Goal: Navigation & Orientation: Find specific page/section

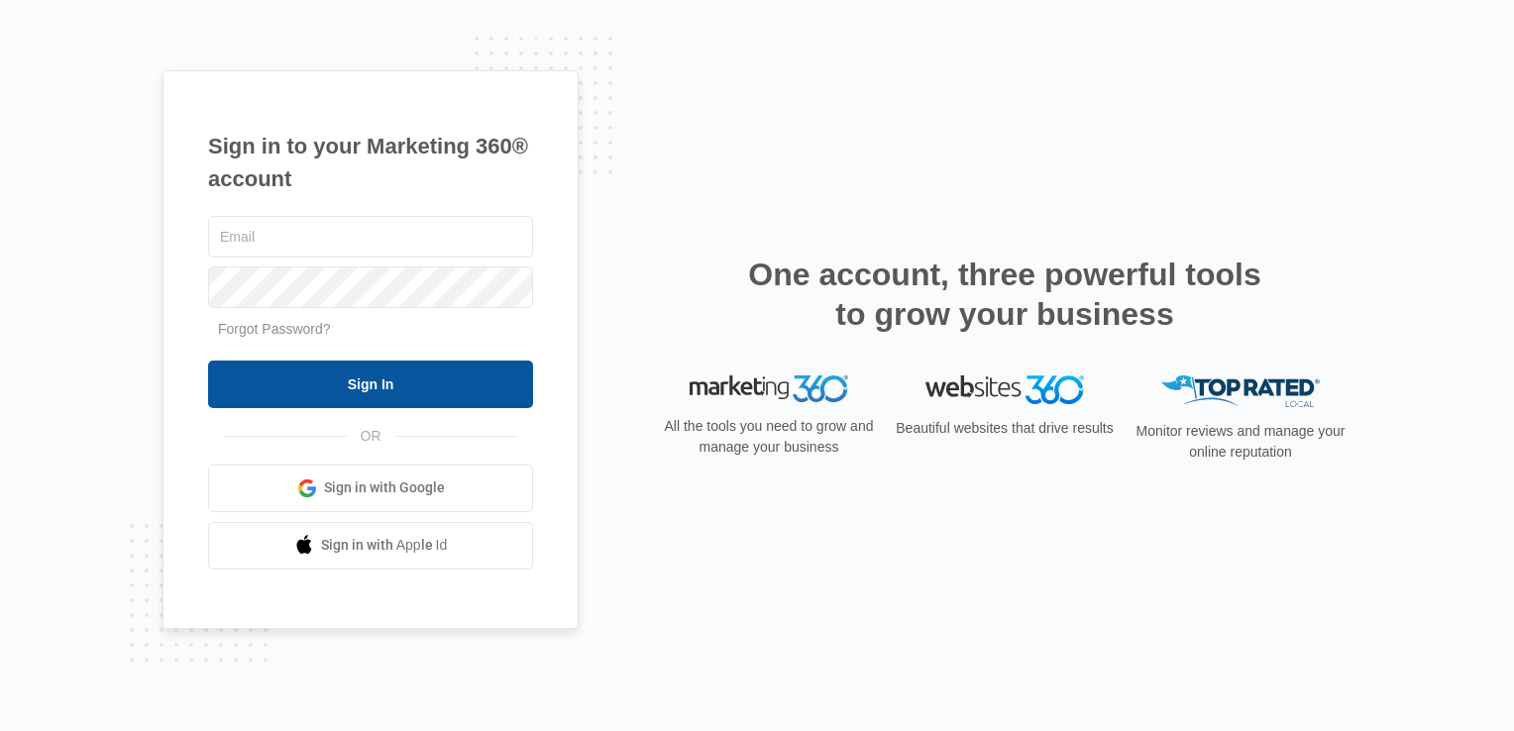
type input "[EMAIL_ADDRESS][DOMAIN_NAME]"
click at [387, 382] on input "Sign In" at bounding box center [370, 385] width 325 height 48
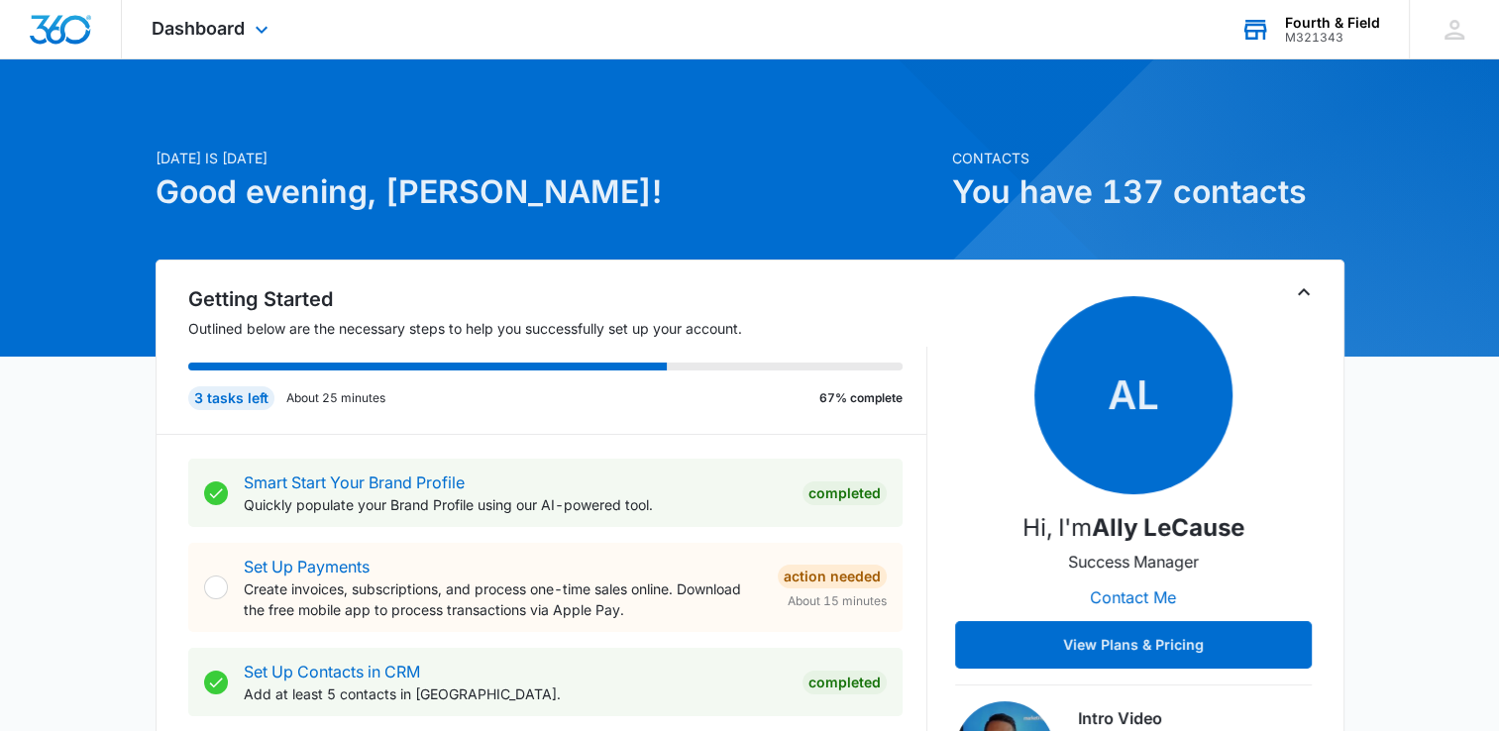
click at [1318, 24] on div "Fourth & Field" at bounding box center [1332, 23] width 95 height 16
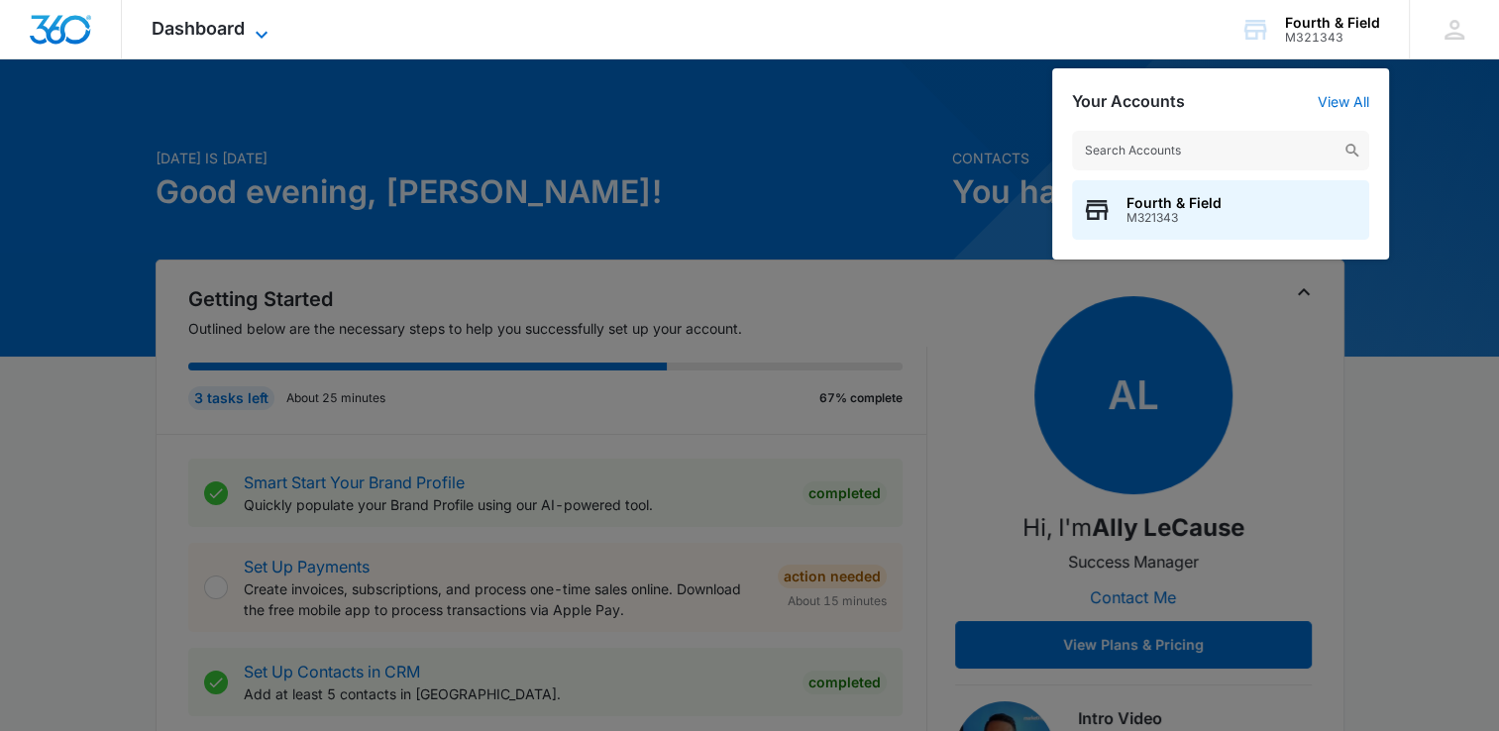
click at [227, 26] on span "Dashboard" at bounding box center [198, 28] width 93 height 21
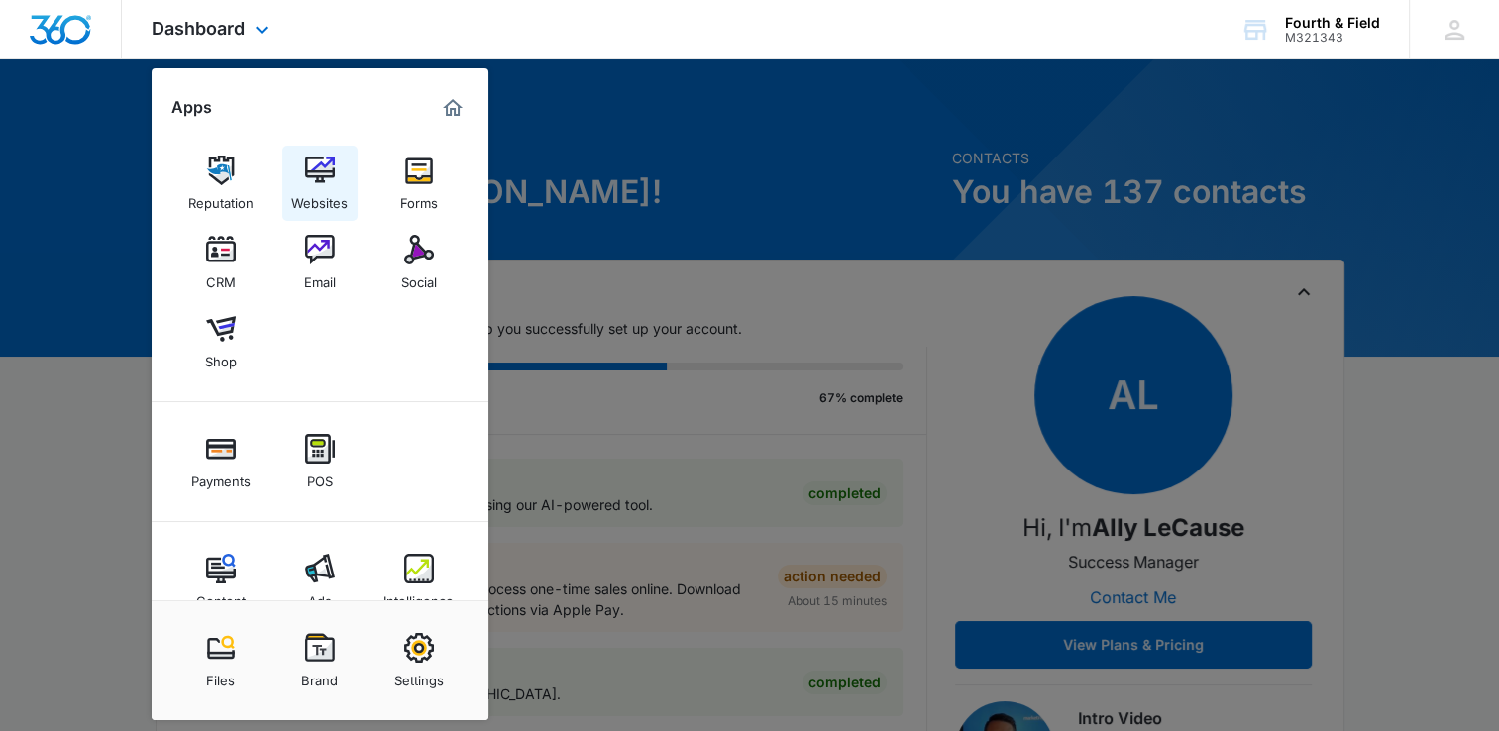
click at [330, 203] on div "Websites" at bounding box center [319, 198] width 56 height 26
